Goal: Information Seeking & Learning: Learn about a topic

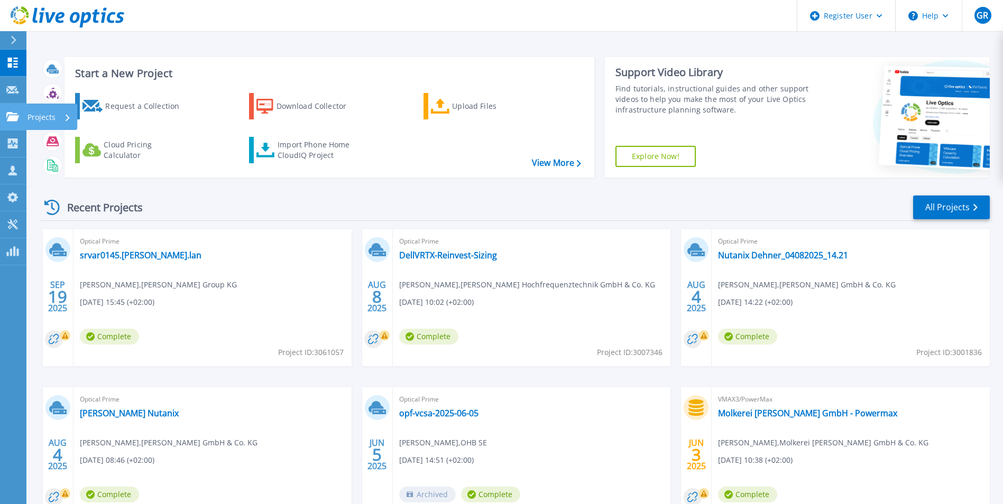
click at [11, 117] on icon at bounding box center [12, 116] width 13 height 9
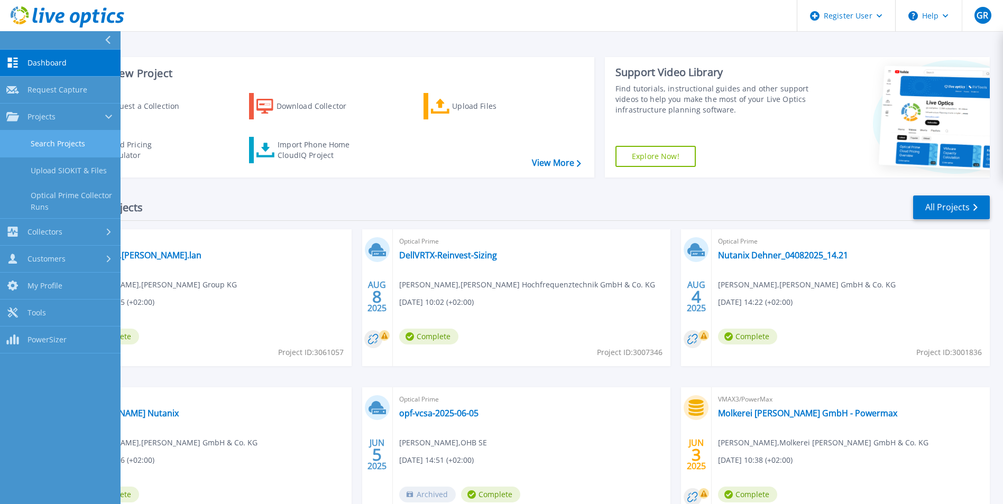
click at [77, 145] on link "Search Projects" at bounding box center [60, 144] width 121 height 27
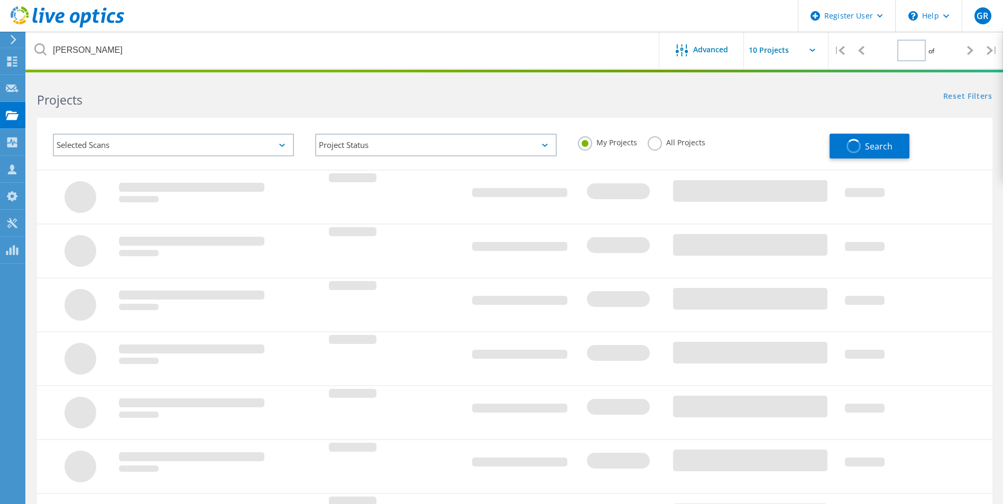
type input "1"
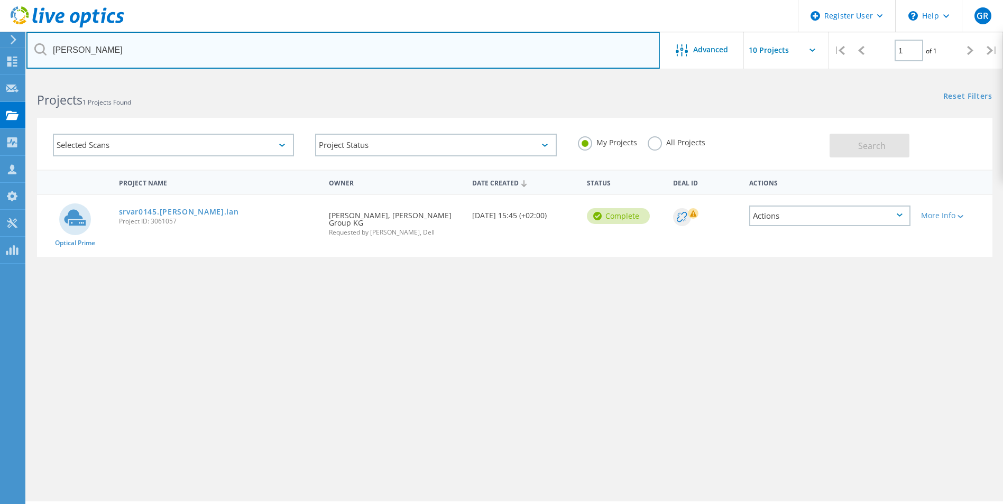
click at [141, 60] on input "[PERSON_NAME]" at bounding box center [343, 50] width 634 height 37
type input "L"
type input "[PERSON_NAME]"
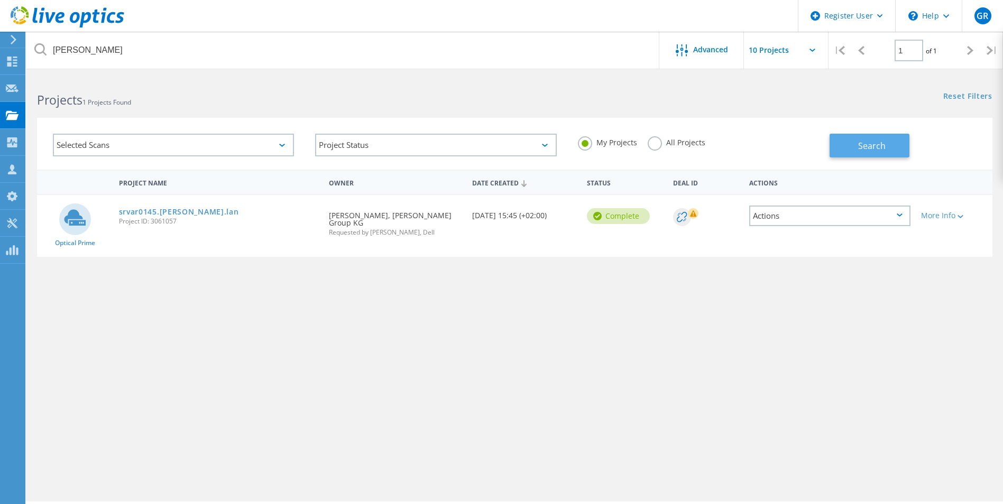
click at [886, 137] on button "Search" at bounding box center [870, 146] width 80 height 24
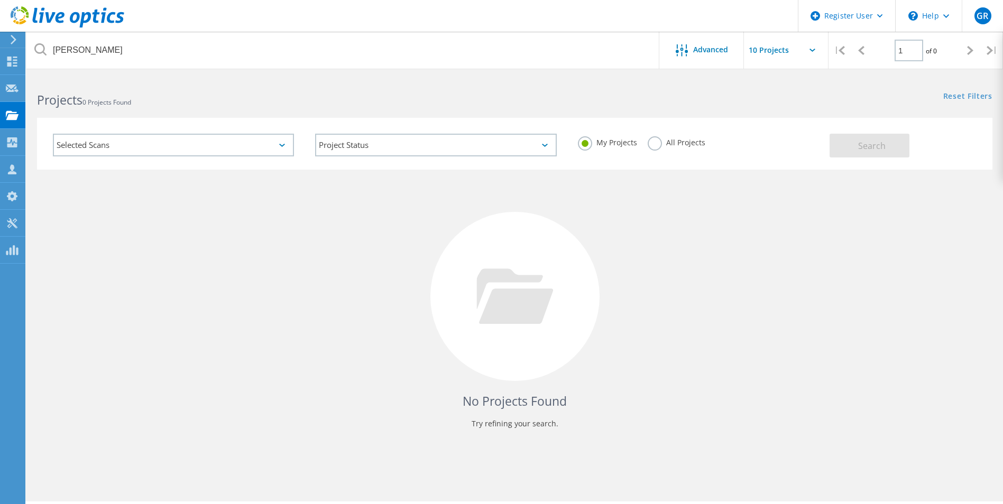
click at [662, 142] on label "All Projects" at bounding box center [677, 141] width 58 height 10
click at [0, 0] on input "All Projects" at bounding box center [0, 0] width 0 height 0
click at [893, 153] on button "Search" at bounding box center [870, 146] width 80 height 24
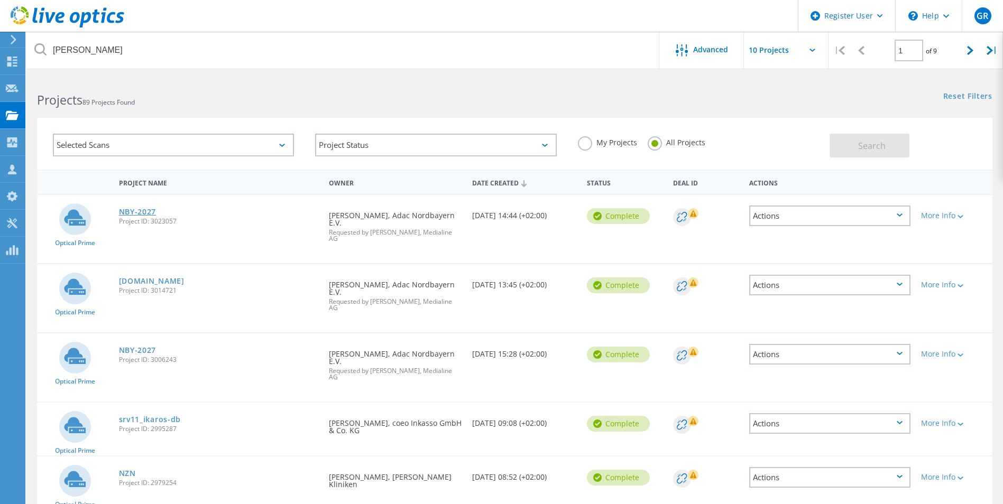
click at [136, 210] on link "NBY-2027" at bounding box center [138, 211] width 38 height 7
click at [970, 47] on icon at bounding box center [970, 50] width 6 height 9
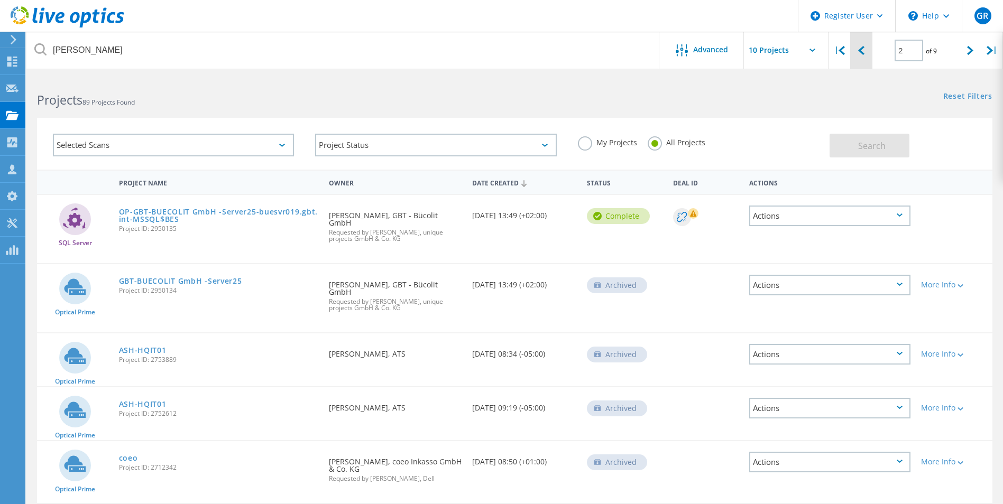
click at [866, 47] on div at bounding box center [861, 51] width 22 height 38
type input "1"
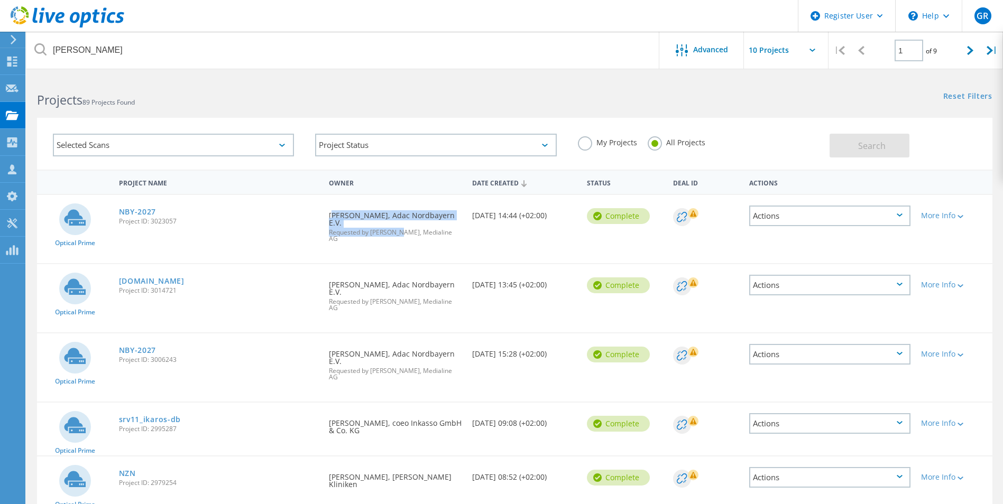
drag, startPoint x: 329, startPoint y: 219, endPoint x: 403, endPoint y: 222, distance: 74.1
click at [403, 222] on div "Requested By [PERSON_NAME], Adac Nordbayern E.V. Requested by [PERSON_NAME], Me…" at bounding box center [395, 224] width 143 height 58
drag, startPoint x: 403, startPoint y: 222, endPoint x: 375, endPoint y: 215, distance: 28.3
click at [397, 219] on div "Requested By [PERSON_NAME], Adac Nordbayern E.V. Requested by [PERSON_NAME], Me…" at bounding box center [395, 224] width 143 height 58
drag, startPoint x: 330, startPoint y: 214, endPoint x: 379, endPoint y: 214, distance: 49.2
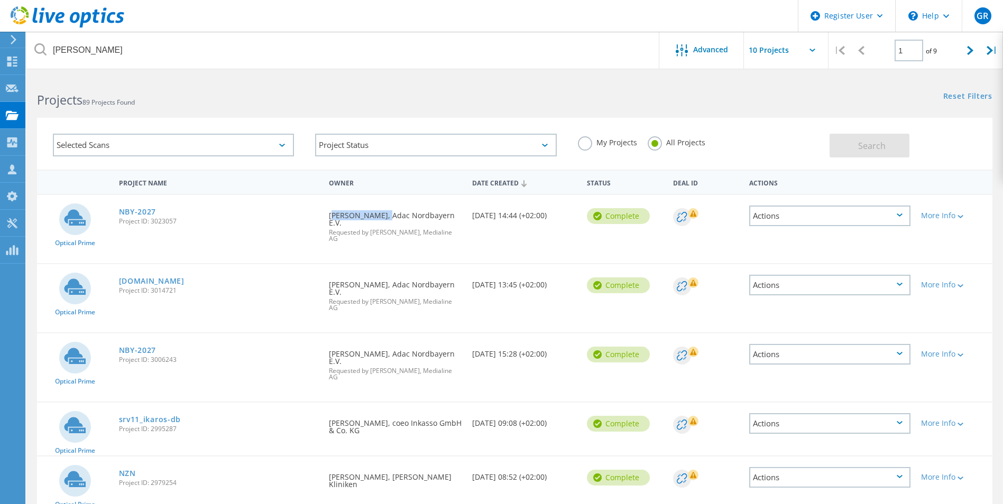
click at [379, 214] on div "Requested By [PERSON_NAME], Adac Nordbayern E.V. Requested by [PERSON_NAME], Me…" at bounding box center [395, 224] width 143 height 58
copy div "[PERSON_NAME]"
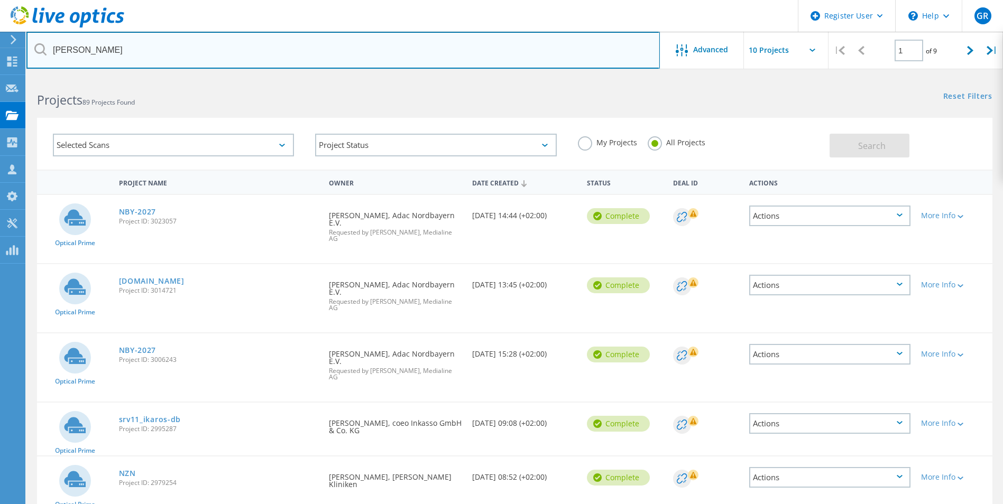
drag, startPoint x: 112, startPoint y: 60, endPoint x: 36, endPoint y: 56, distance: 75.8
click at [36, 56] on input "[PERSON_NAME]" at bounding box center [343, 50] width 634 height 37
paste input "[PERSON_NAME]"
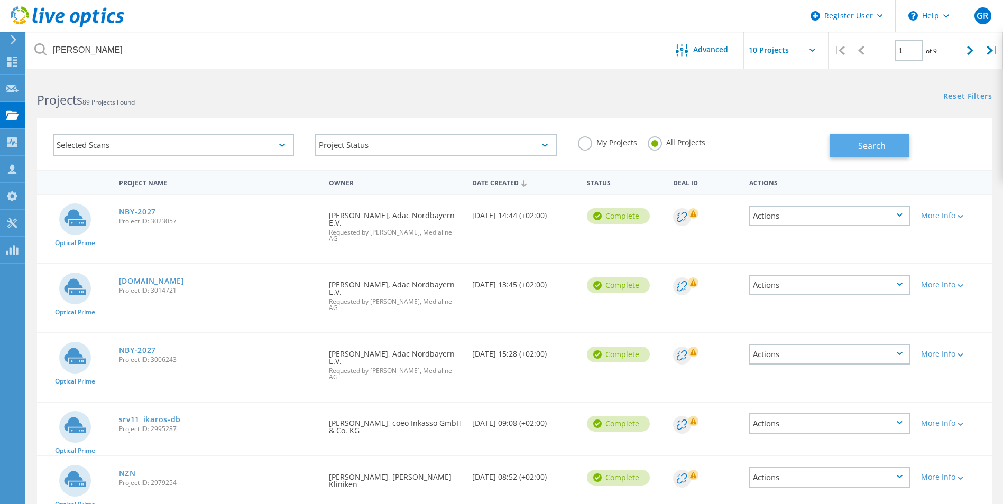
click at [861, 127] on div "Search" at bounding box center [909, 140] width 158 height 34
click at [859, 137] on button "Search" at bounding box center [870, 146] width 80 height 24
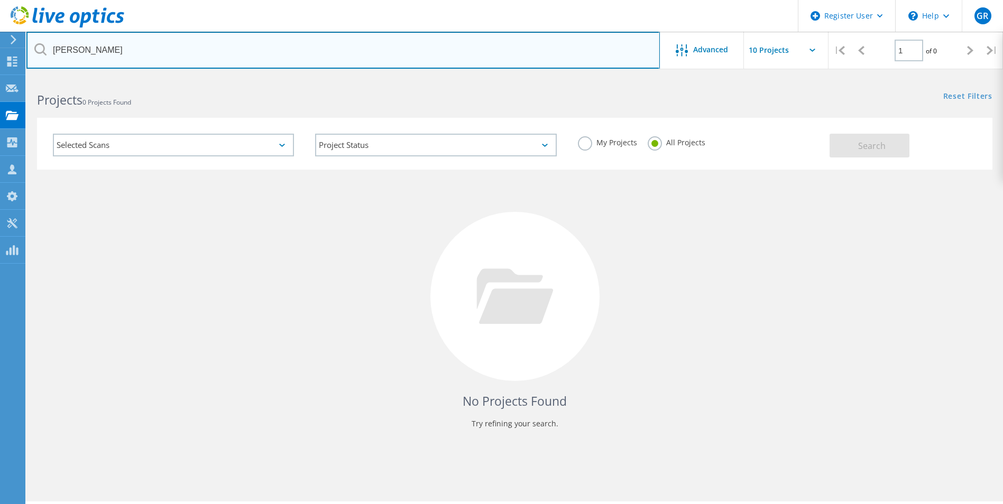
click at [153, 53] on input "[PERSON_NAME]" at bounding box center [343, 50] width 634 height 37
click at [80, 52] on input "[PERSON_NAME]" at bounding box center [343, 50] width 634 height 37
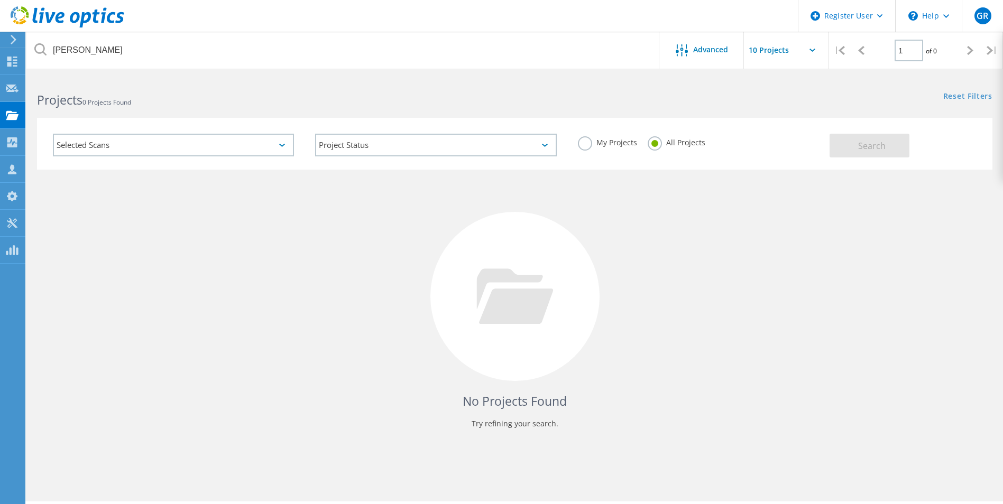
click at [309, 81] on div "Projects 0 Projects Found" at bounding box center [270, 91] width 488 height 28
click at [809, 132] on div "My Projects All Projects" at bounding box center [698, 142] width 262 height 39
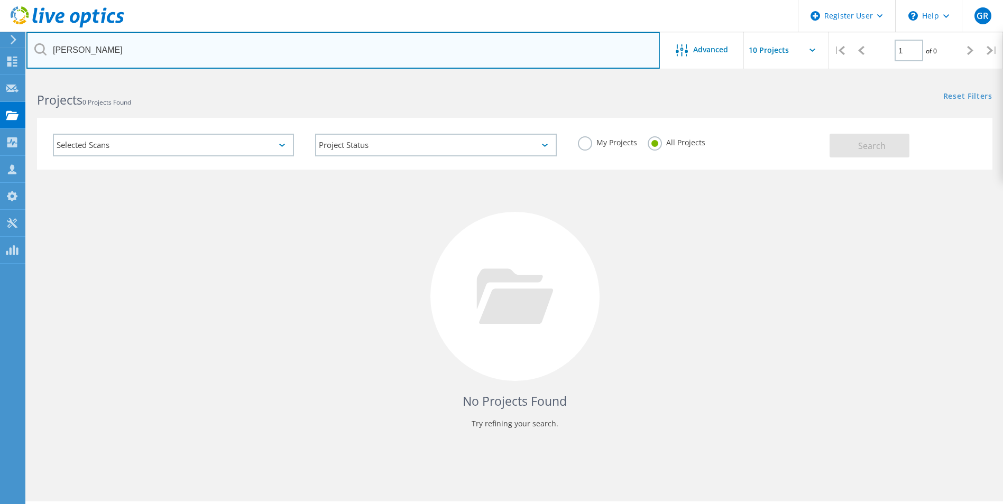
click at [79, 49] on input "[PERSON_NAME]" at bounding box center [343, 50] width 634 height 37
type input "[PERSON_NAME].[PERSON_NAME]"
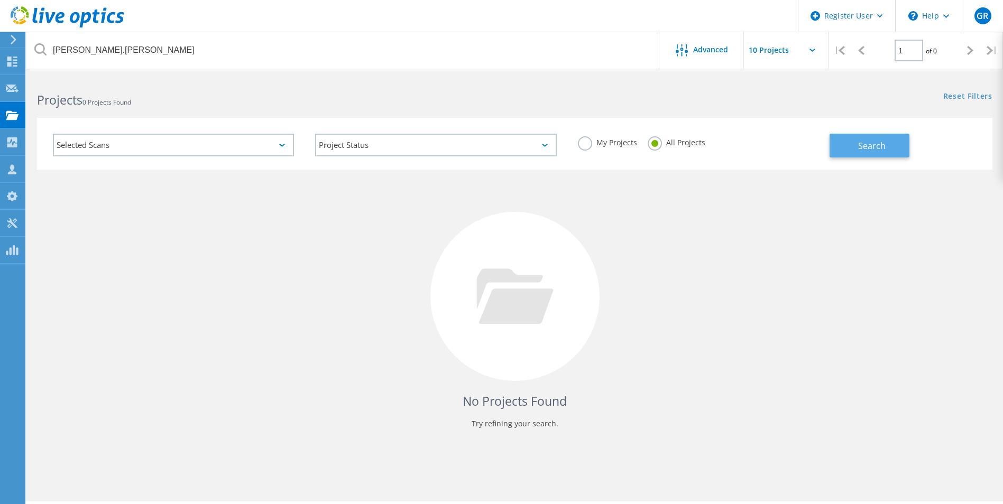
click at [872, 142] on span "Search" at bounding box center [871, 146] width 27 height 12
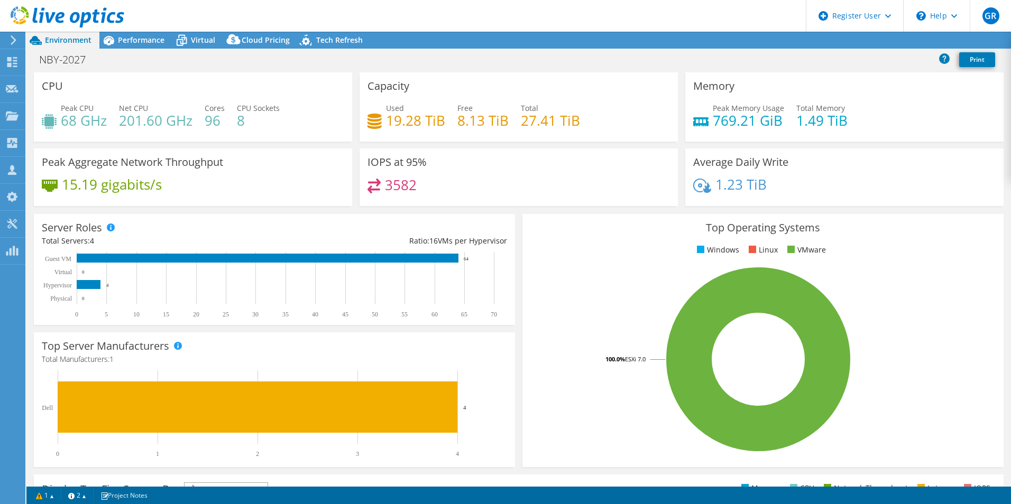
select select "USD"
click at [189, 42] on icon at bounding box center [181, 40] width 19 height 19
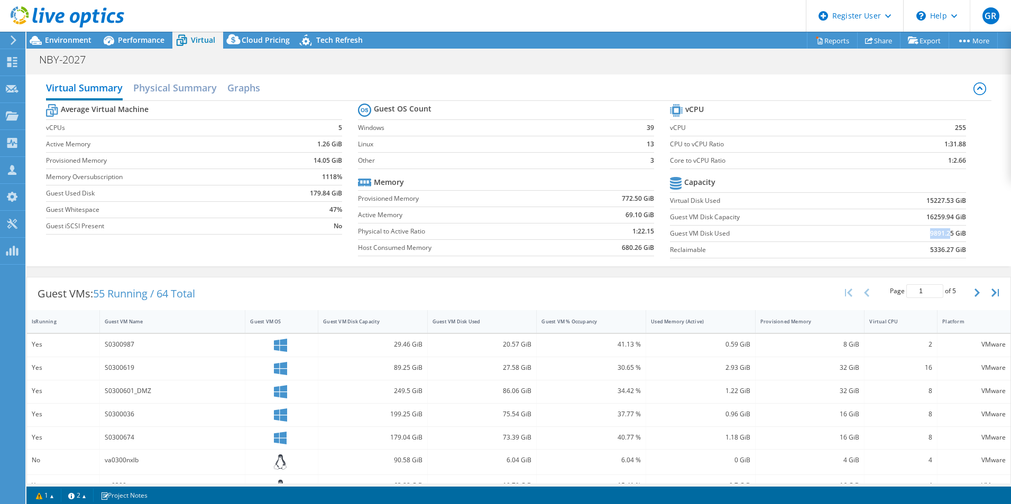
drag, startPoint x: 923, startPoint y: 232, endPoint x: 943, endPoint y: 232, distance: 20.1
click at [943, 232] on b "9891.25 GiB" at bounding box center [948, 233] width 36 height 11
click at [65, 42] on span "Environment" at bounding box center [68, 40] width 47 height 10
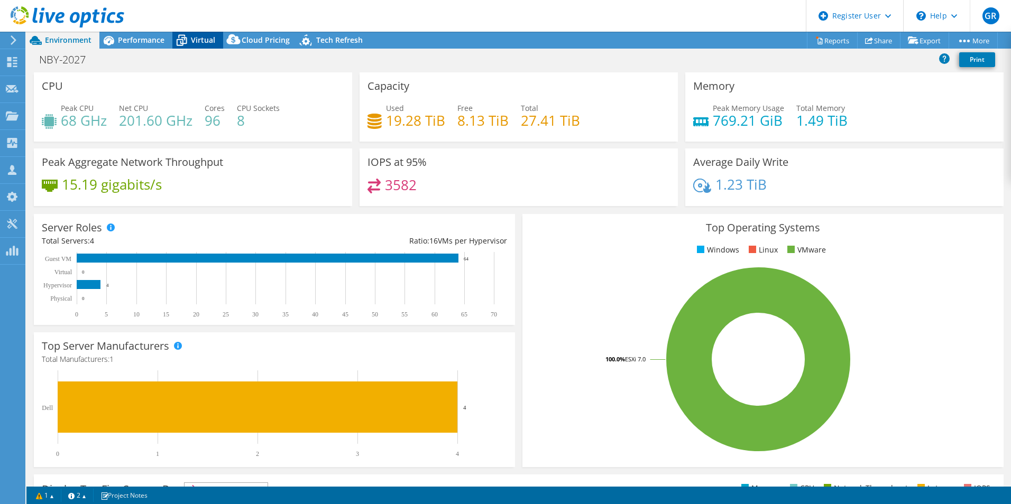
click at [195, 34] on div "Virtual" at bounding box center [197, 40] width 51 height 17
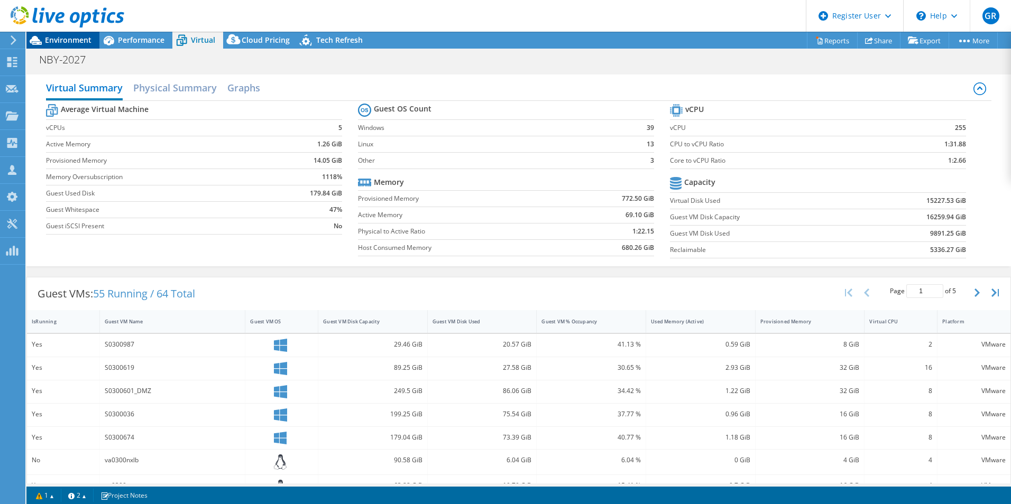
click at [51, 44] on span "Environment" at bounding box center [68, 40] width 47 height 10
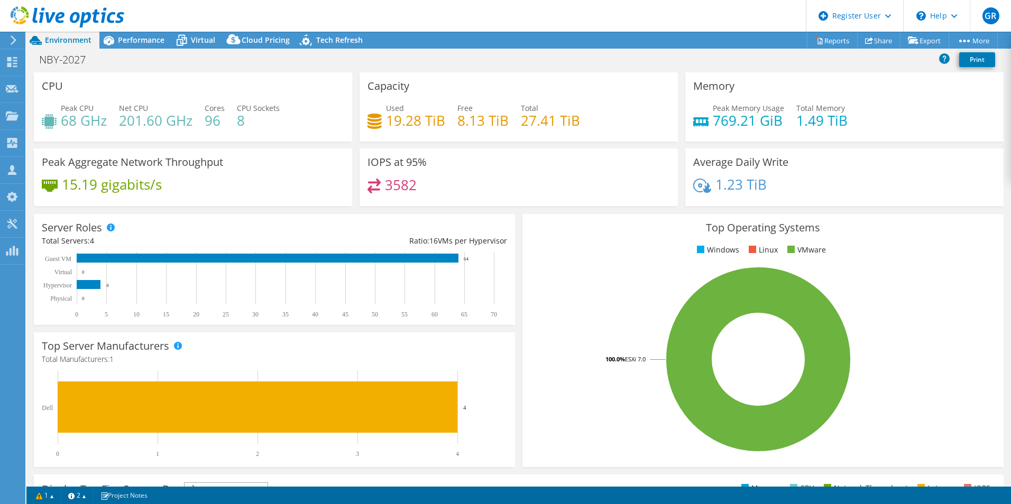
drag, startPoint x: 143, startPoint y: 15, endPoint x: 141, endPoint y: 22, distance: 6.7
click at [143, 15] on header "GR Dell User Gianfranco Rossi Gianfranco.Rossi@dell.com Dell My Profile Log Out…" at bounding box center [505, 16] width 1011 height 32
click at [139, 38] on span "Performance" at bounding box center [141, 40] width 47 height 10
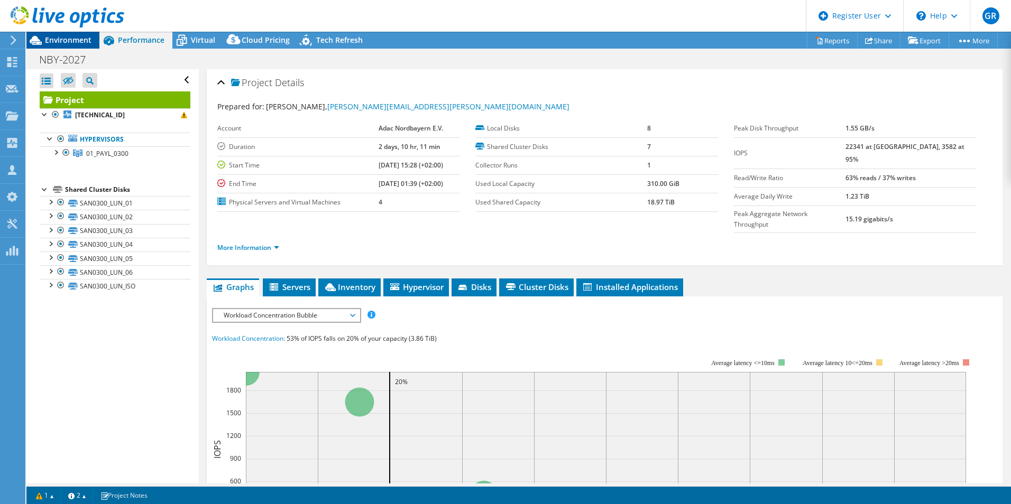
click at [56, 41] on span "Environment" at bounding box center [68, 40] width 47 height 10
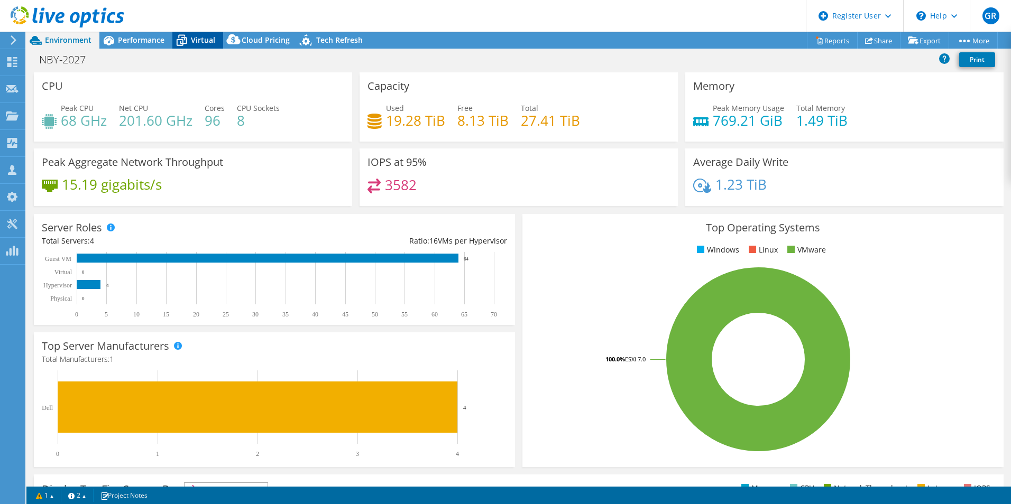
click at [201, 42] on span "Virtual" at bounding box center [203, 40] width 24 height 10
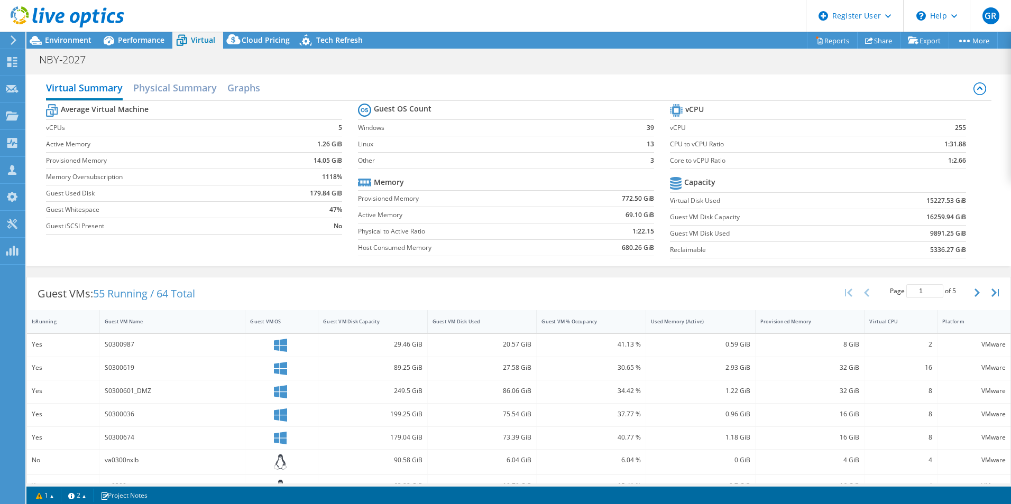
click at [89, 35] on span "Environment" at bounding box center [68, 40] width 47 height 10
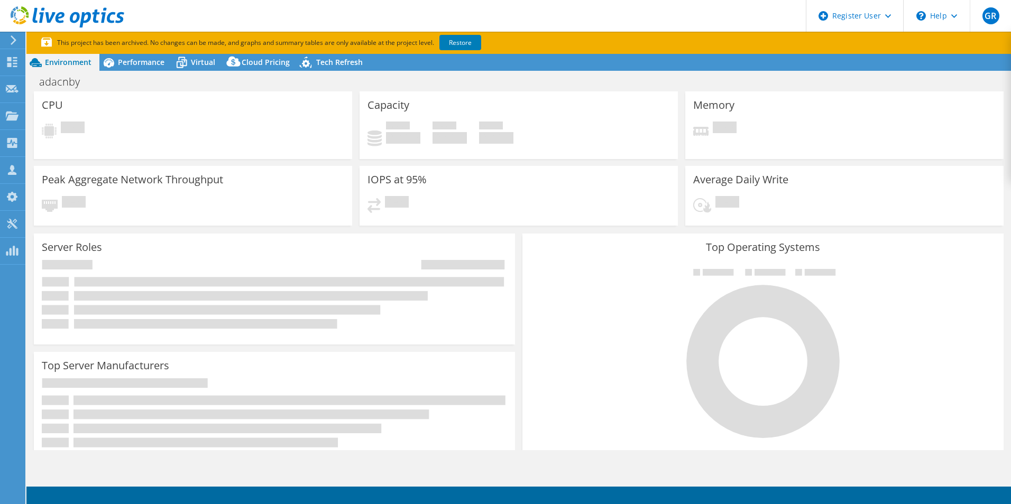
select select "USD"
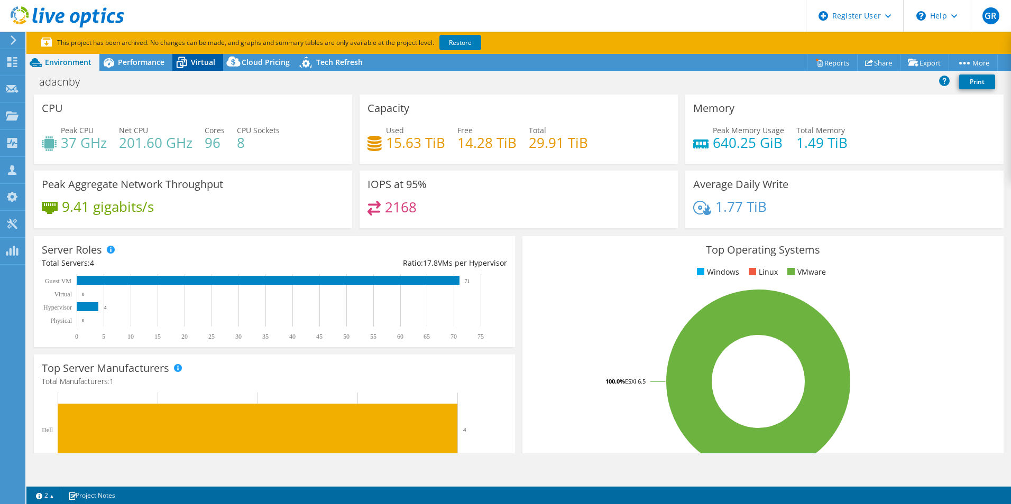
click at [190, 64] on icon at bounding box center [181, 62] width 19 height 19
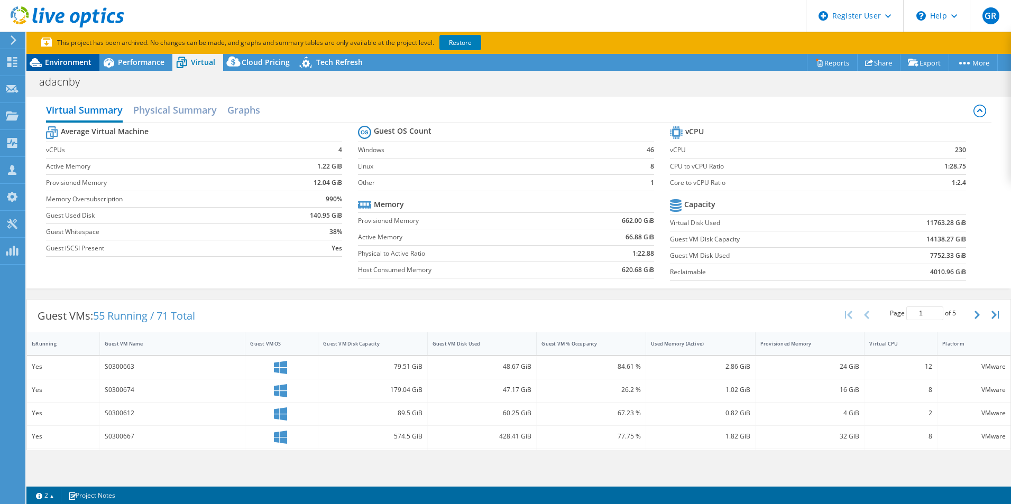
click at [62, 64] on span "Environment" at bounding box center [68, 62] width 47 height 10
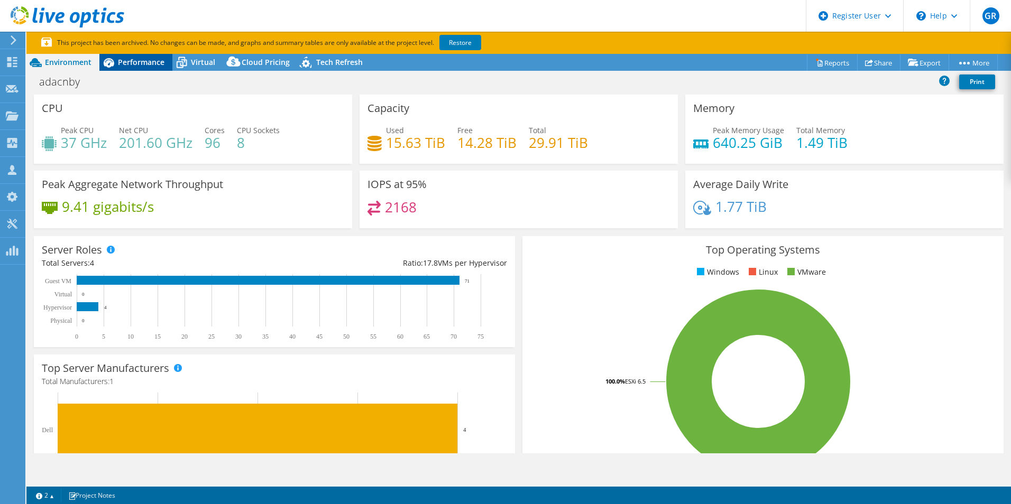
click at [113, 59] on icon at bounding box center [108, 62] width 19 height 19
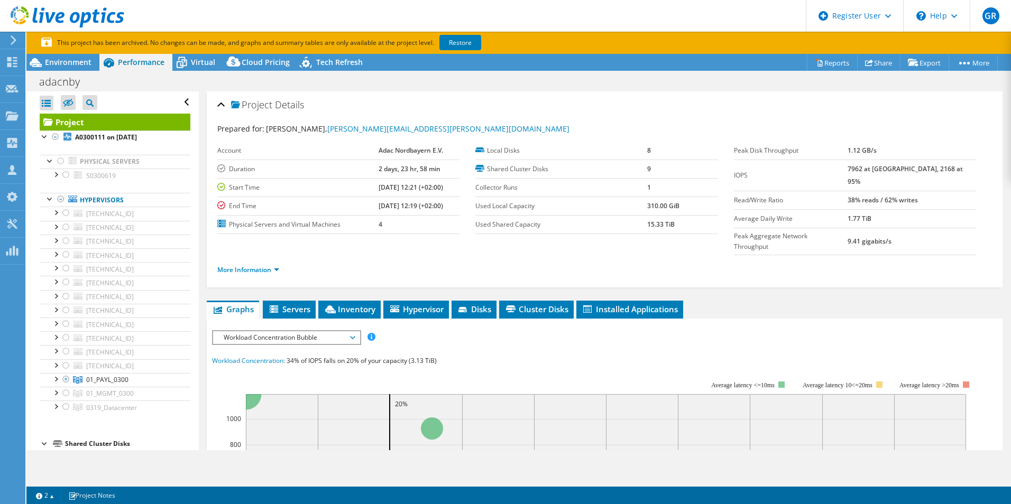
click at [455, 262] on ul "More Information" at bounding box center [604, 269] width 775 height 14
click at [85, 66] on span "Environment" at bounding box center [68, 62] width 47 height 10
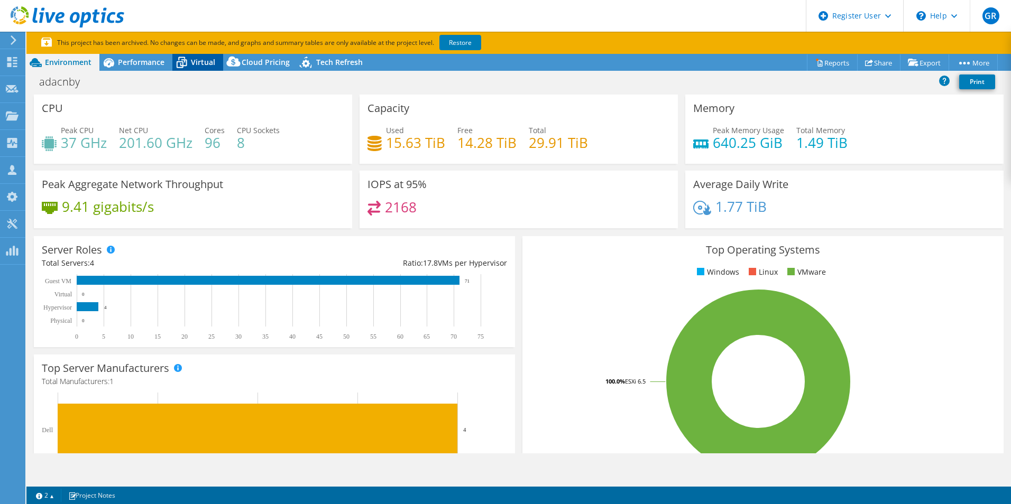
click at [189, 68] on icon at bounding box center [181, 62] width 19 height 19
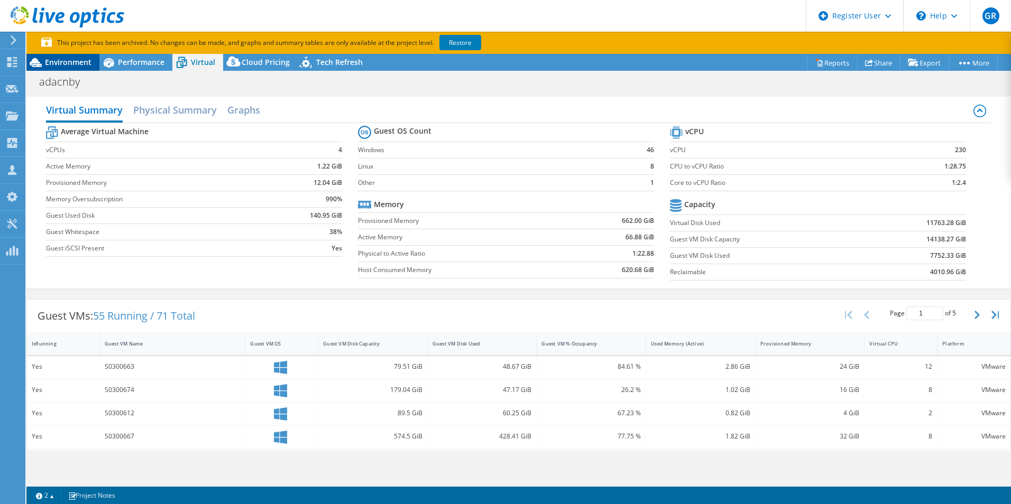
click at [76, 64] on span "Environment" at bounding box center [68, 62] width 47 height 10
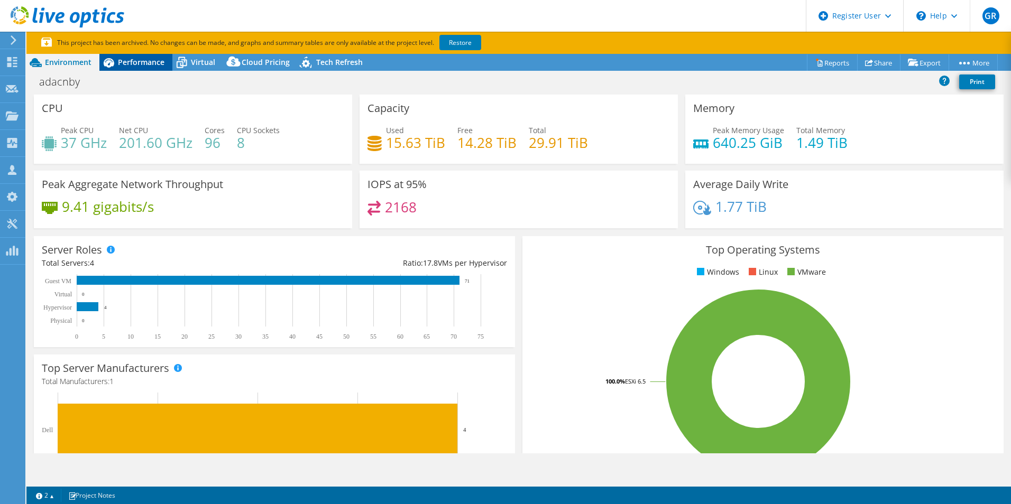
click at [163, 64] on span "Performance" at bounding box center [141, 62] width 47 height 10
